Goal: Task Accomplishment & Management: Use online tool/utility

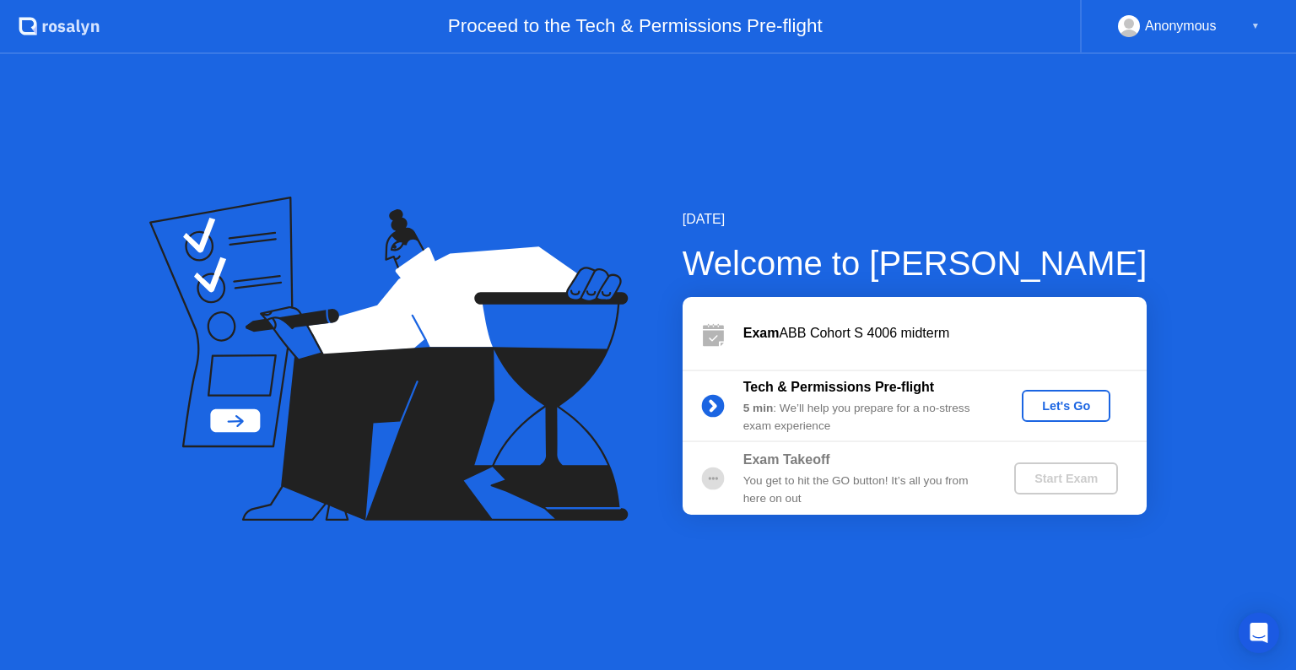
click at [1050, 405] on div "Let's Go" at bounding box center [1066, 406] width 75 height 14
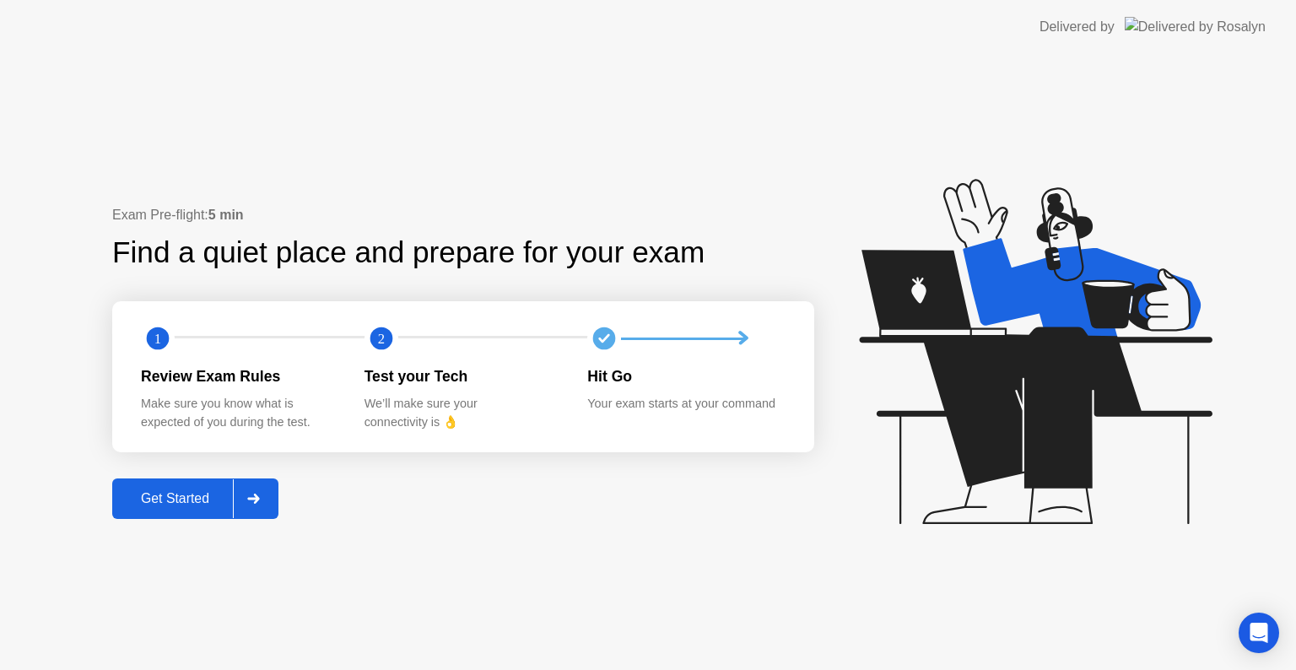
click at [196, 493] on div "Get Started" at bounding box center [175, 498] width 116 height 15
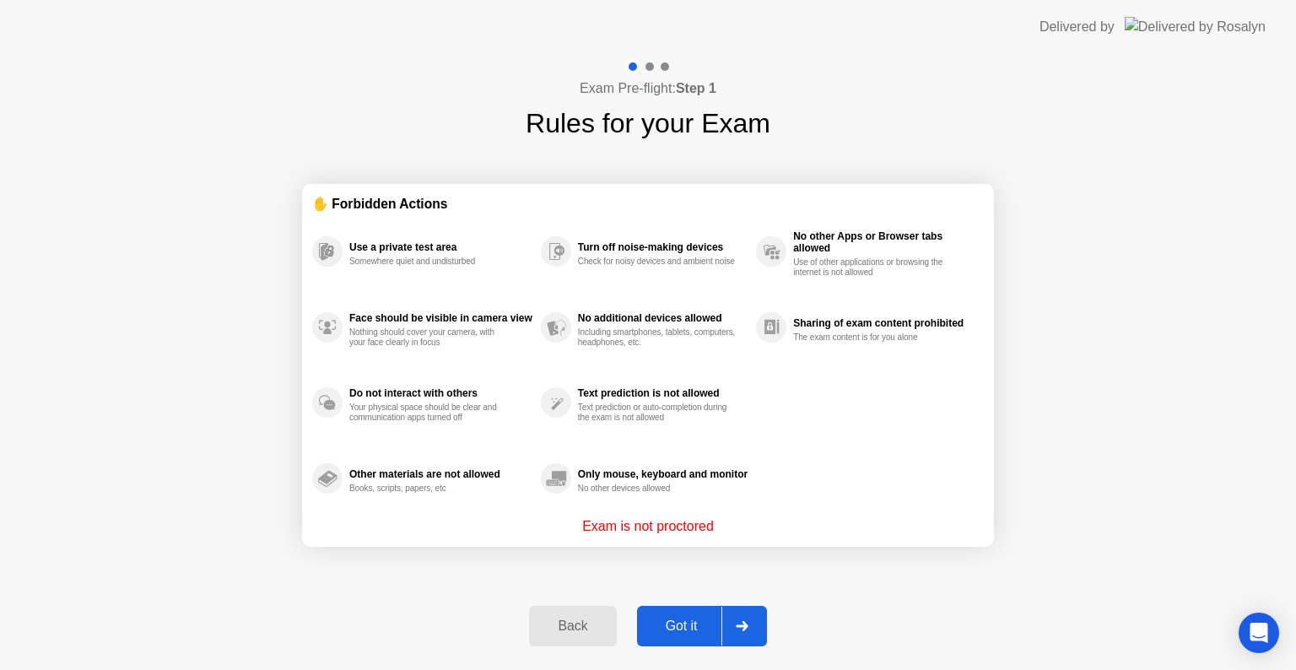
click at [667, 639] on button "Got it" at bounding box center [702, 626] width 130 height 41
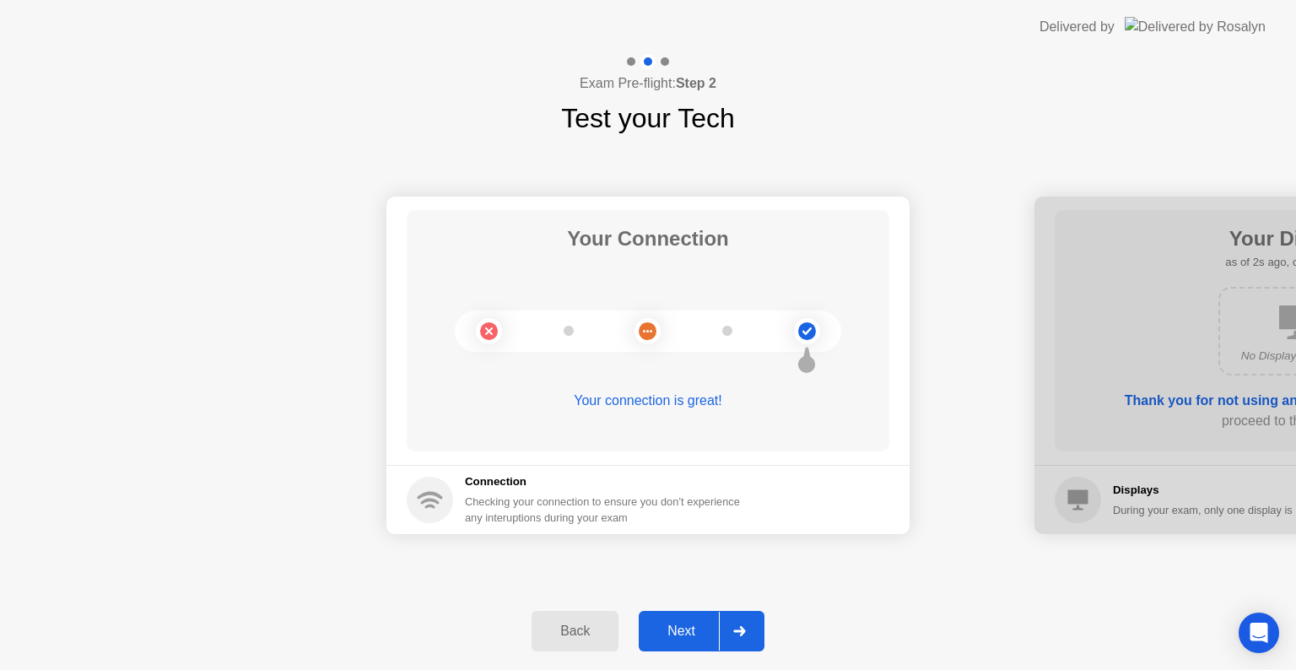
drag, startPoint x: 678, startPoint y: 667, endPoint x: 679, endPoint y: 629, distance: 38.9
click at [679, 629] on div "Back Next" at bounding box center [648, 631] width 1296 height 78
click at [679, 629] on div "Next" at bounding box center [681, 631] width 75 height 15
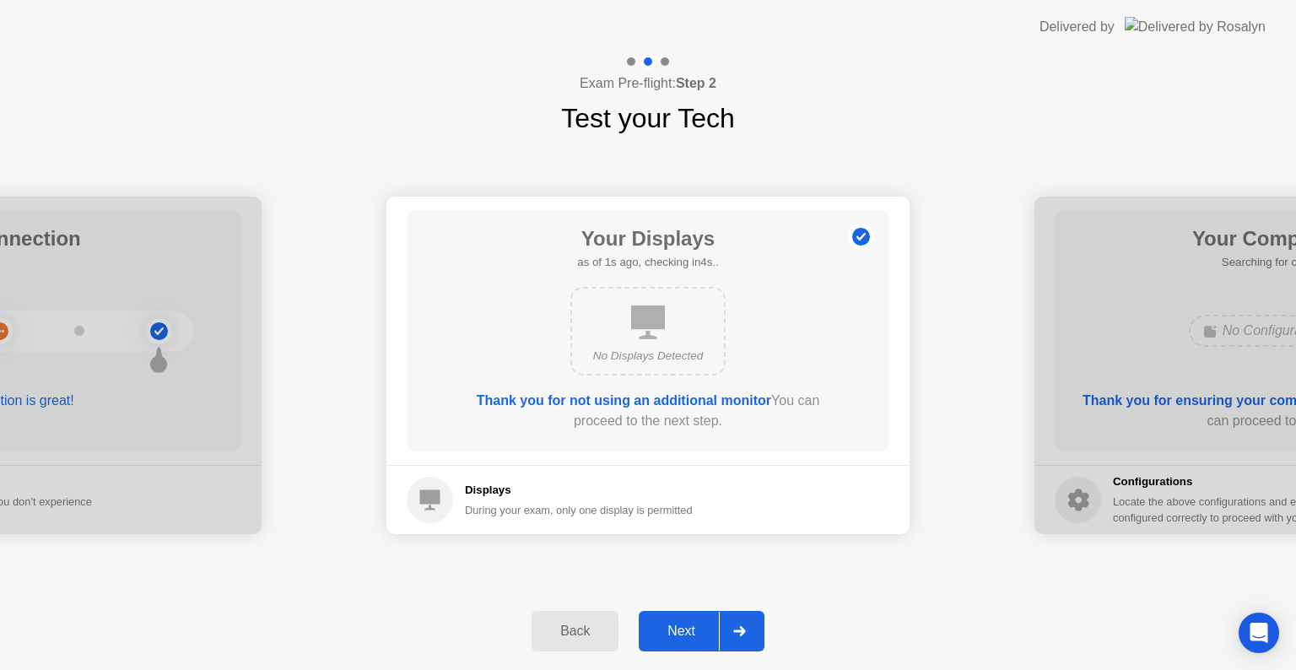
click at [679, 629] on div "Next" at bounding box center [681, 631] width 75 height 15
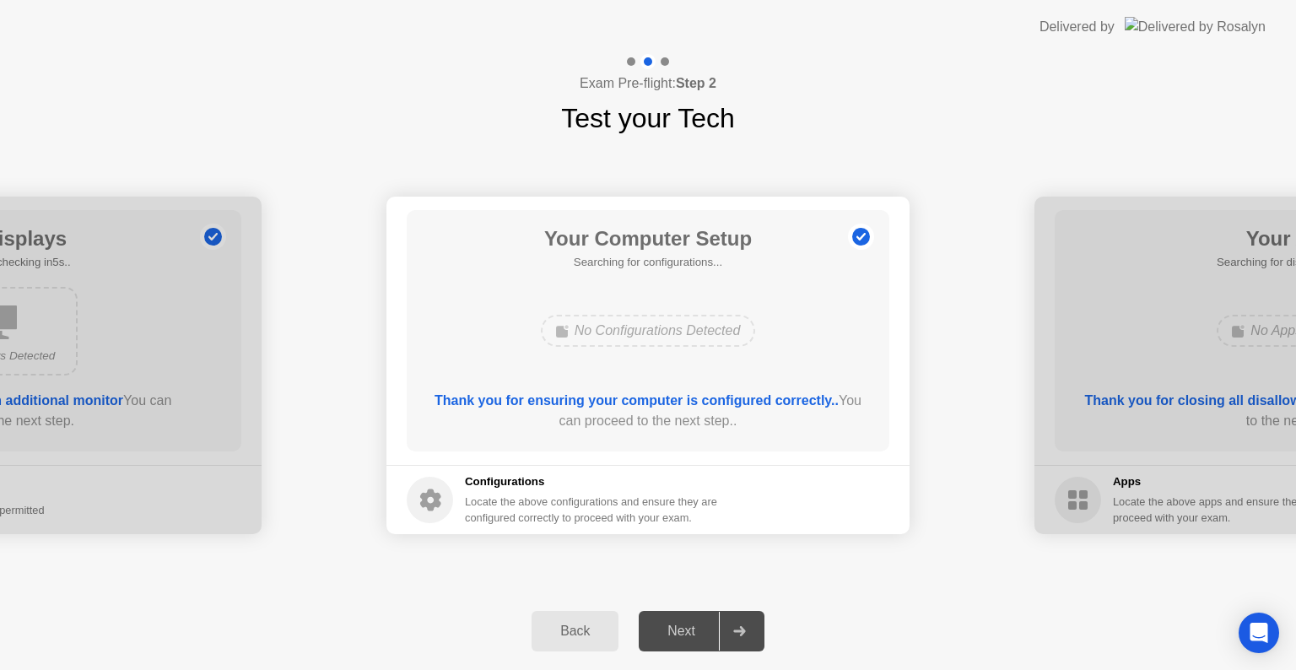
click at [679, 629] on div "Next" at bounding box center [681, 631] width 75 height 15
click at [681, 613] on button "Next" at bounding box center [702, 631] width 126 height 41
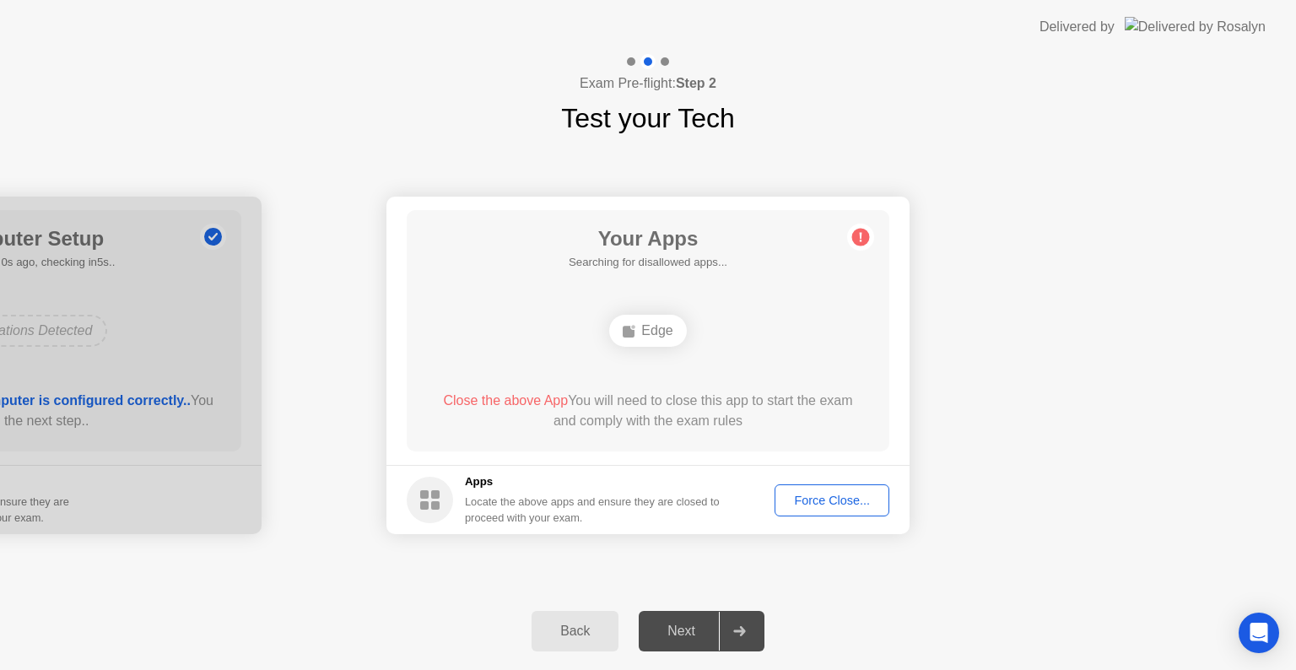
click at [786, 511] on button "Force Close..." at bounding box center [832, 500] width 115 height 32
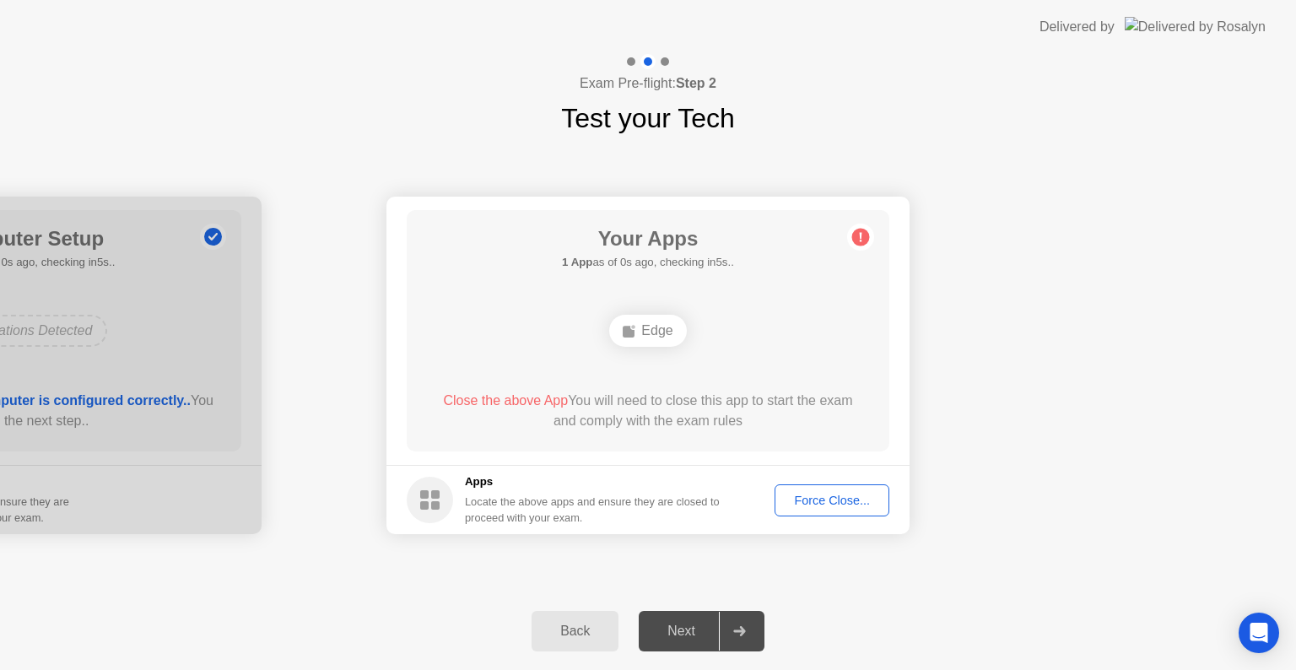
click at [694, 629] on div "Next" at bounding box center [681, 631] width 75 height 15
click at [797, 494] on div "Force Close..." at bounding box center [832, 501] width 103 height 14
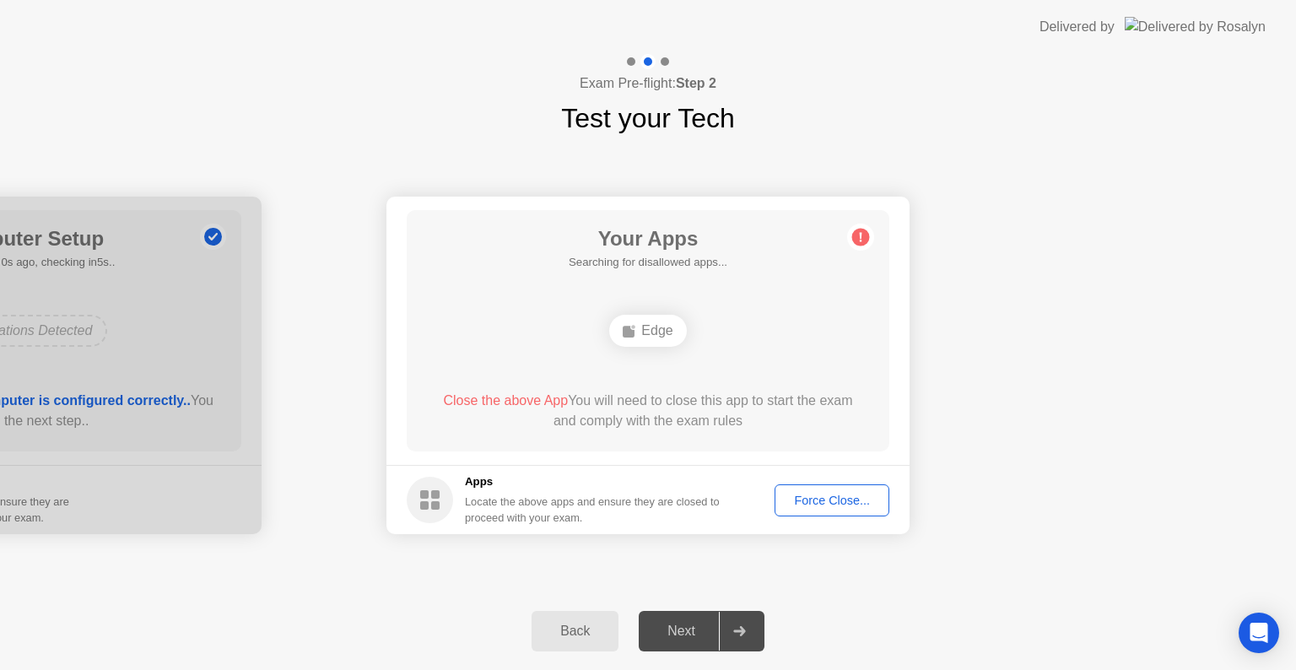
click at [820, 494] on div "Force Close..." at bounding box center [832, 501] width 103 height 14
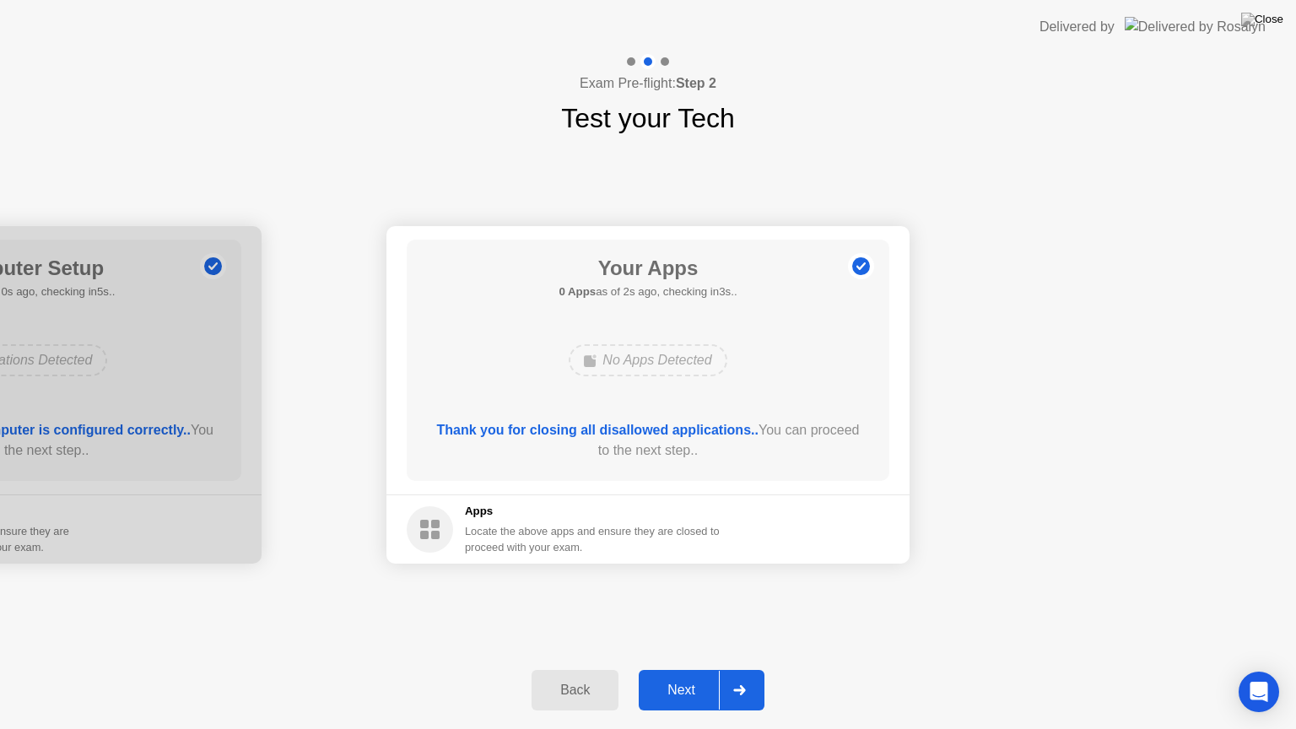
click at [685, 669] on div "Next" at bounding box center [681, 690] width 75 height 15
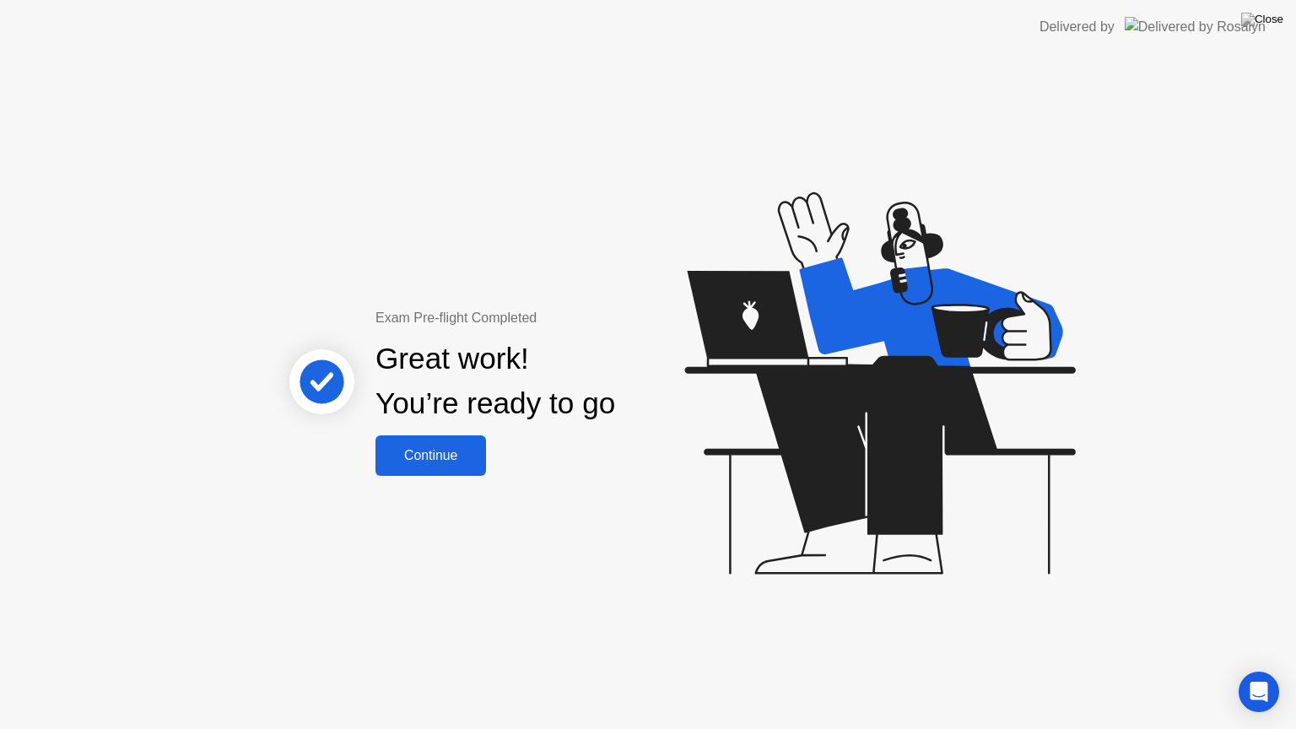
click at [410, 448] on div "Continue" at bounding box center [431, 455] width 100 height 15
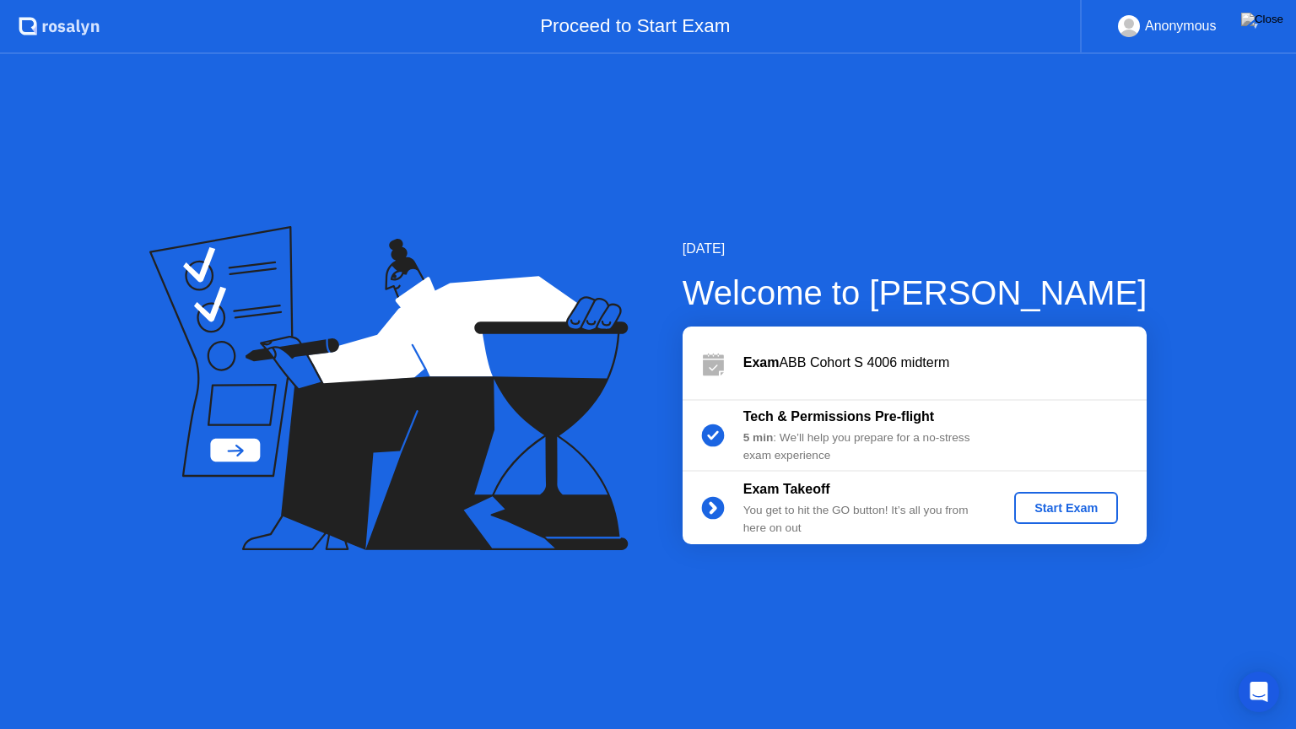
click at [1017, 506] on button "Start Exam" at bounding box center [1066, 508] width 104 height 32
